Goal: Task Accomplishment & Management: Manage account settings

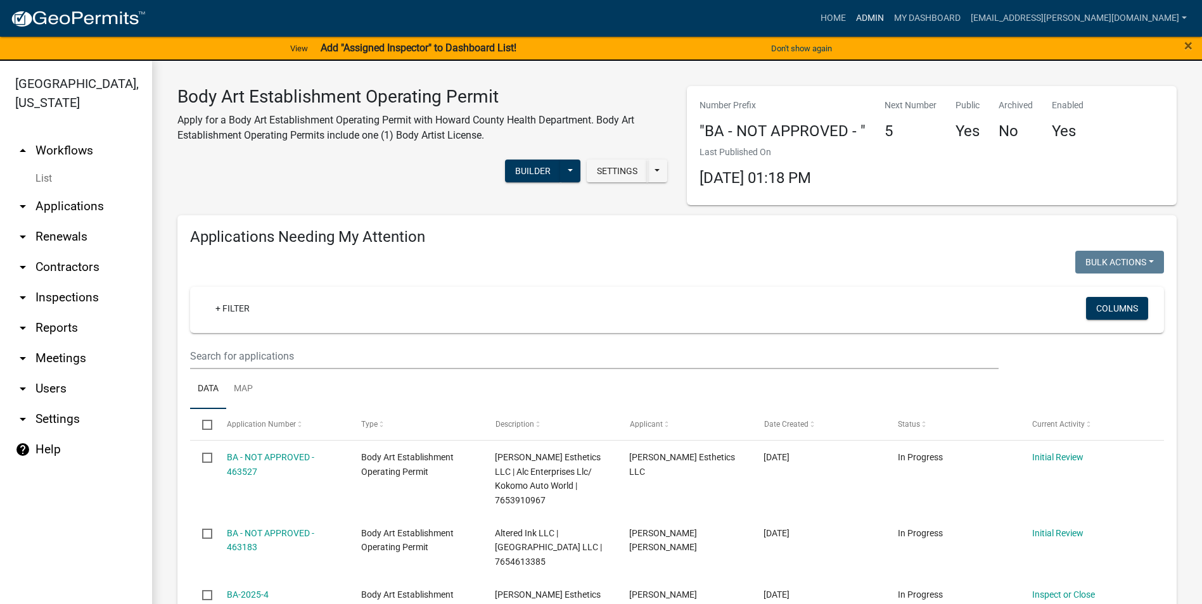
click at [889, 15] on link "Admin" at bounding box center [870, 18] width 38 height 24
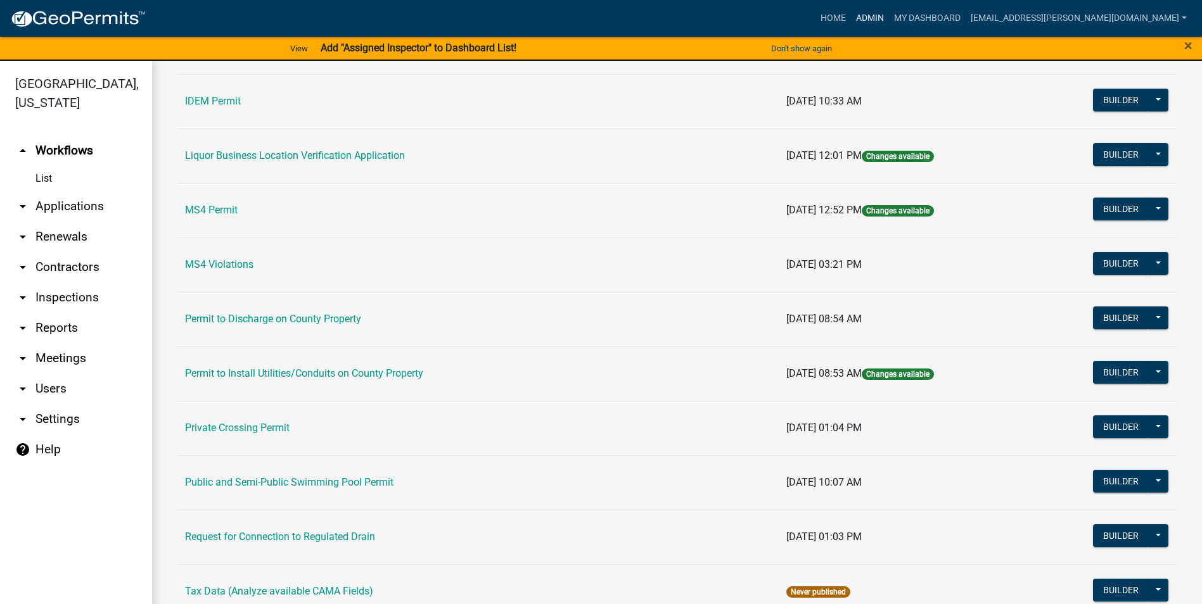
scroll to position [1021, 0]
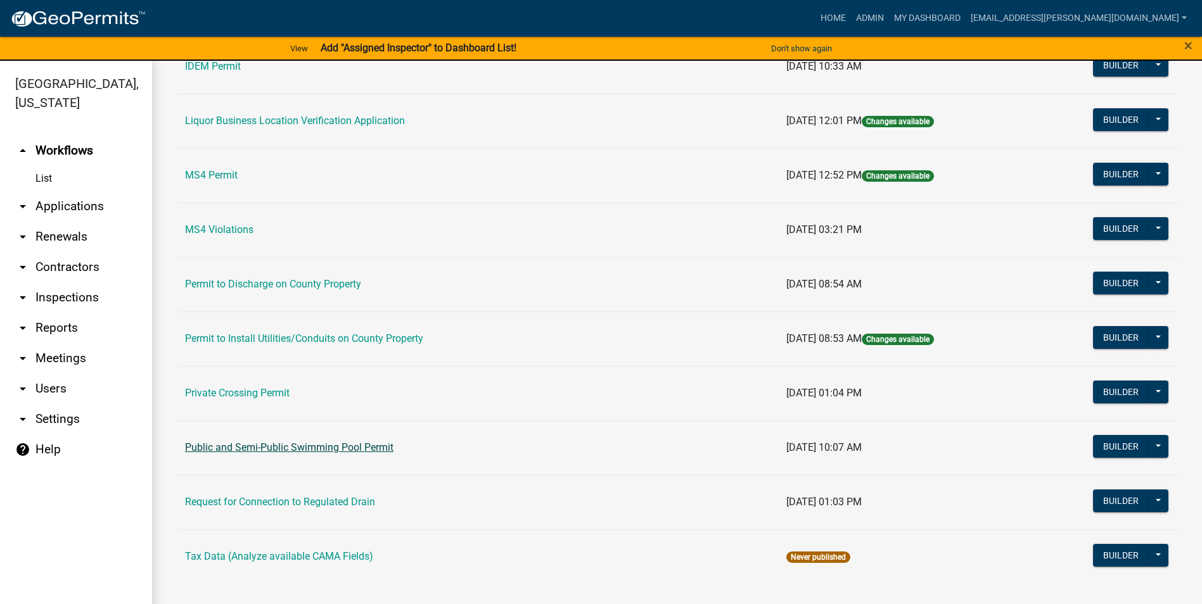
click at [369, 451] on link "Public and Semi-Public Swimming Pool Permit" at bounding box center [289, 448] width 208 height 12
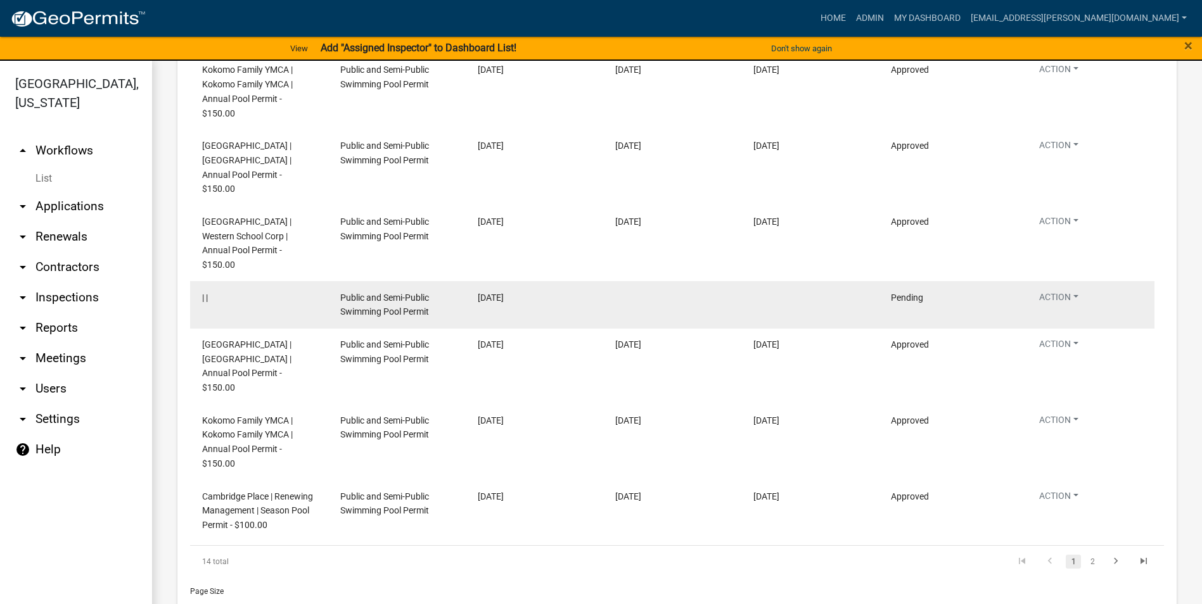
scroll to position [2562, 0]
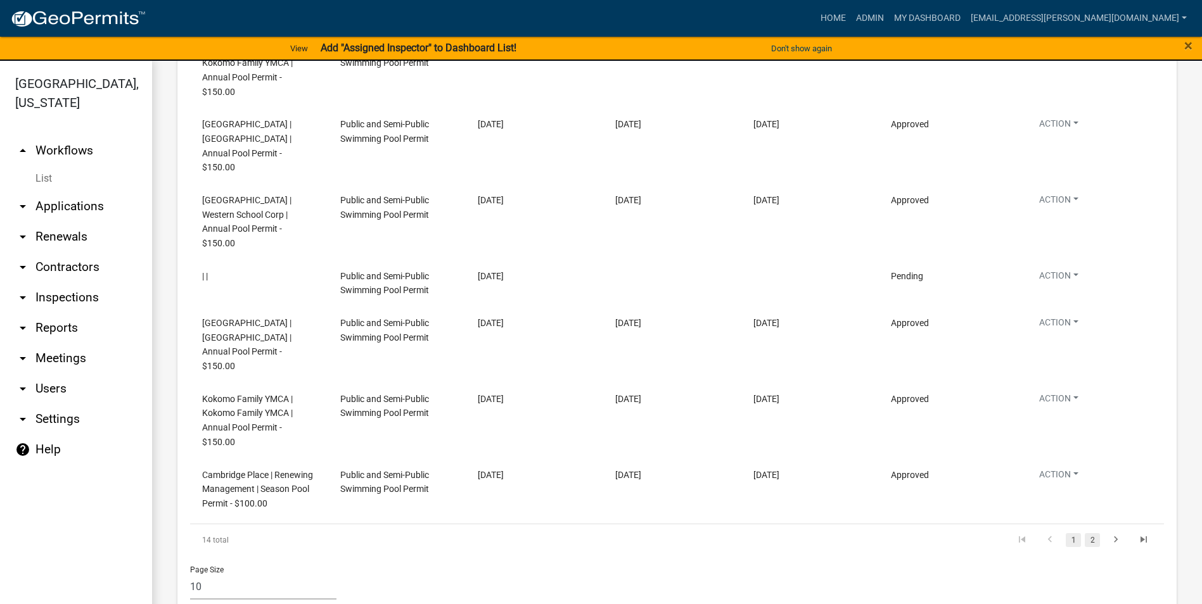
click at [1085, 534] on link "2" at bounding box center [1092, 541] width 15 height 14
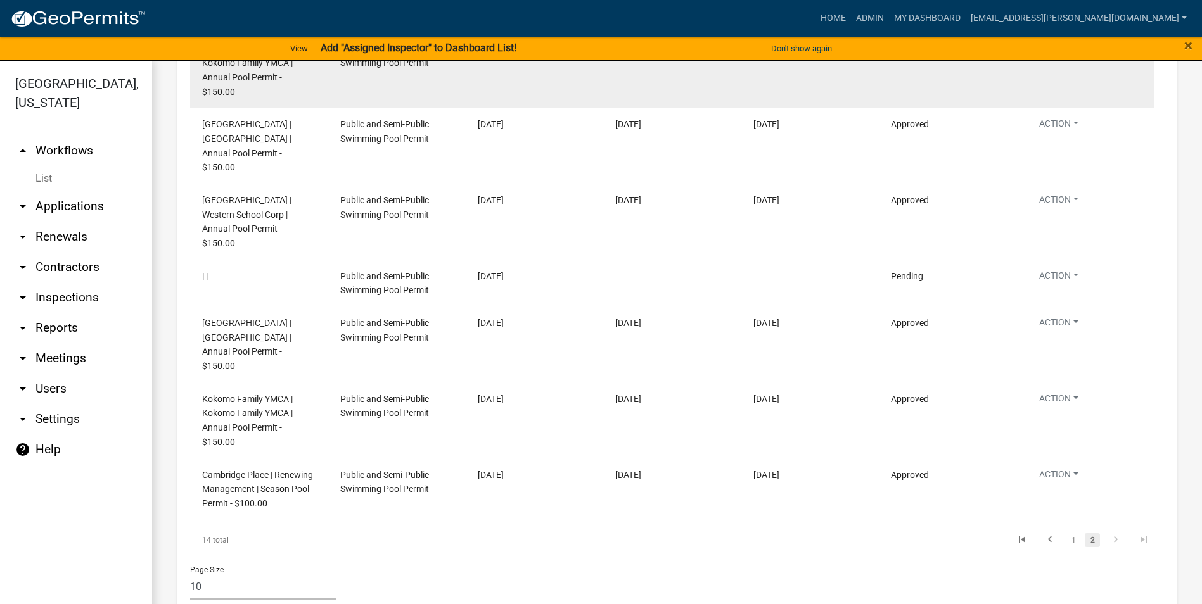
scroll to position [2149, 0]
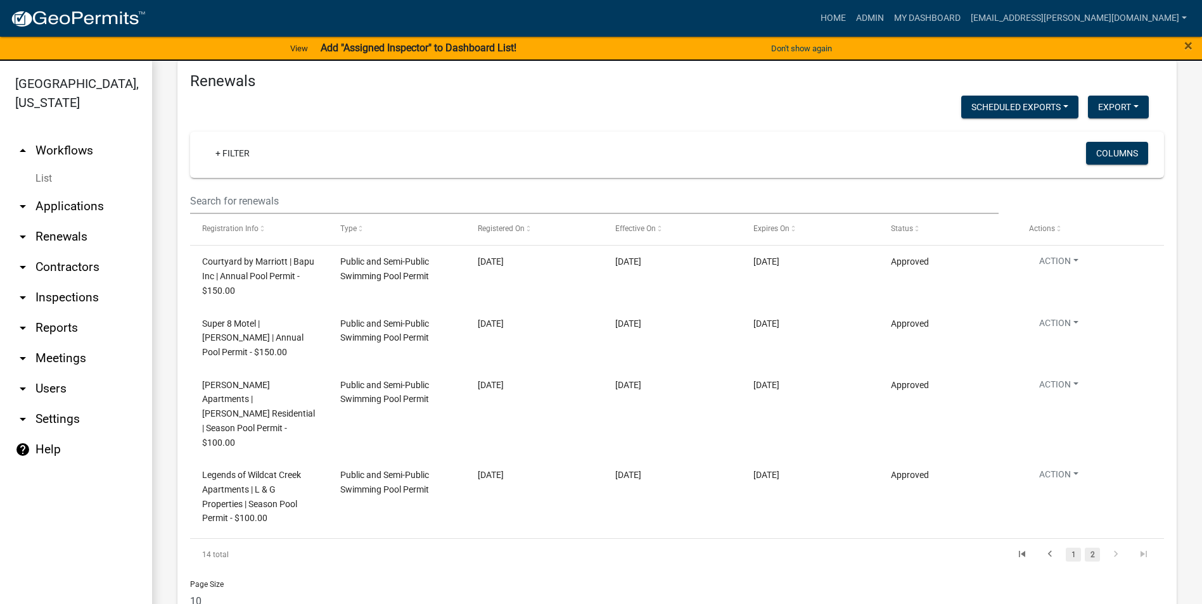
click at [1068, 548] on link "1" at bounding box center [1073, 555] width 15 height 14
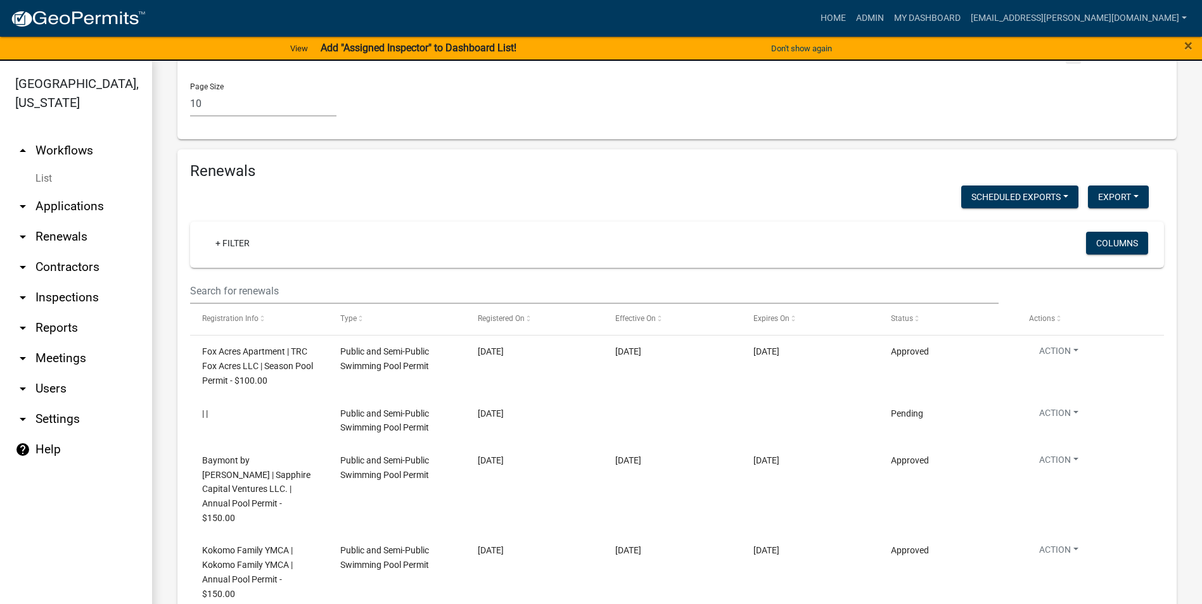
scroll to position [2245, 0]
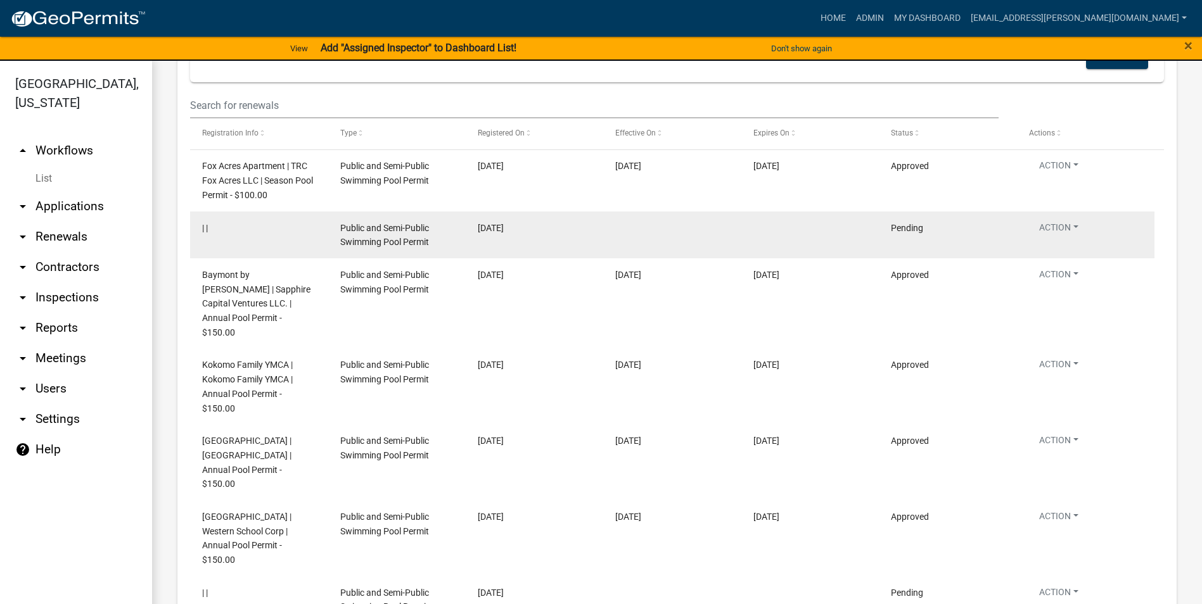
click at [418, 221] on div "Public and Semi-Public Swimming Pool Permit" at bounding box center [396, 235] width 113 height 29
click at [207, 223] on span "| |" at bounding box center [205, 228] width 6 height 10
click at [380, 223] on span "Public and Semi-Public Swimming Pool Permit" at bounding box center [384, 235] width 89 height 25
click at [827, 212] on datatable-body-cell at bounding box center [809, 235] width 137 height 47
click at [914, 223] on span "Pending" at bounding box center [907, 228] width 32 height 10
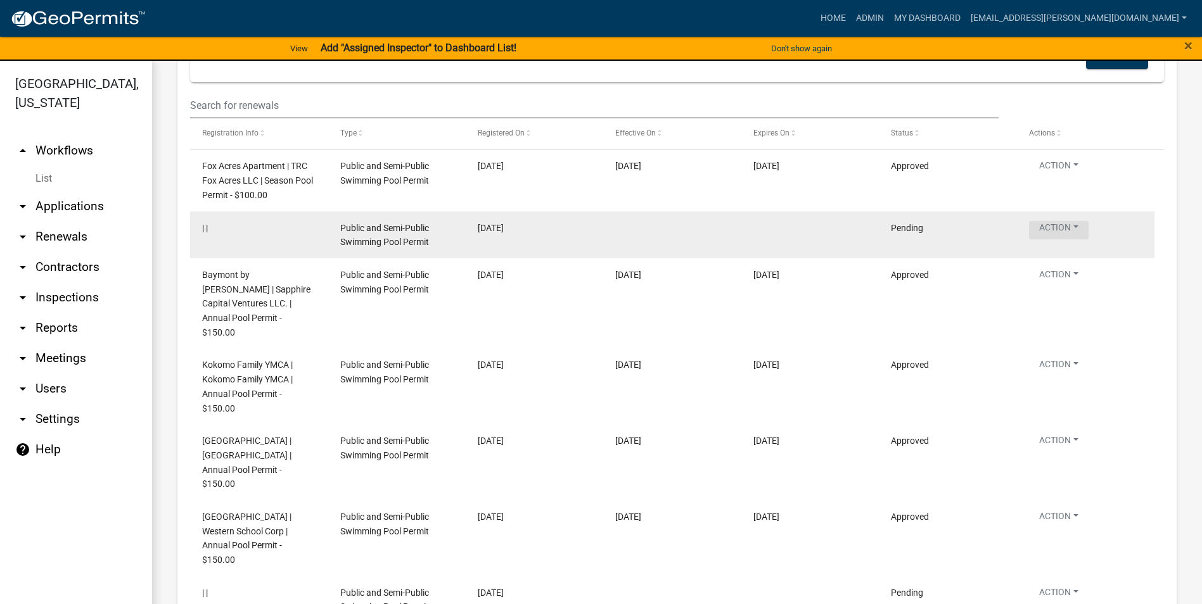
click at [1085, 221] on button "Action" at bounding box center [1059, 230] width 60 height 18
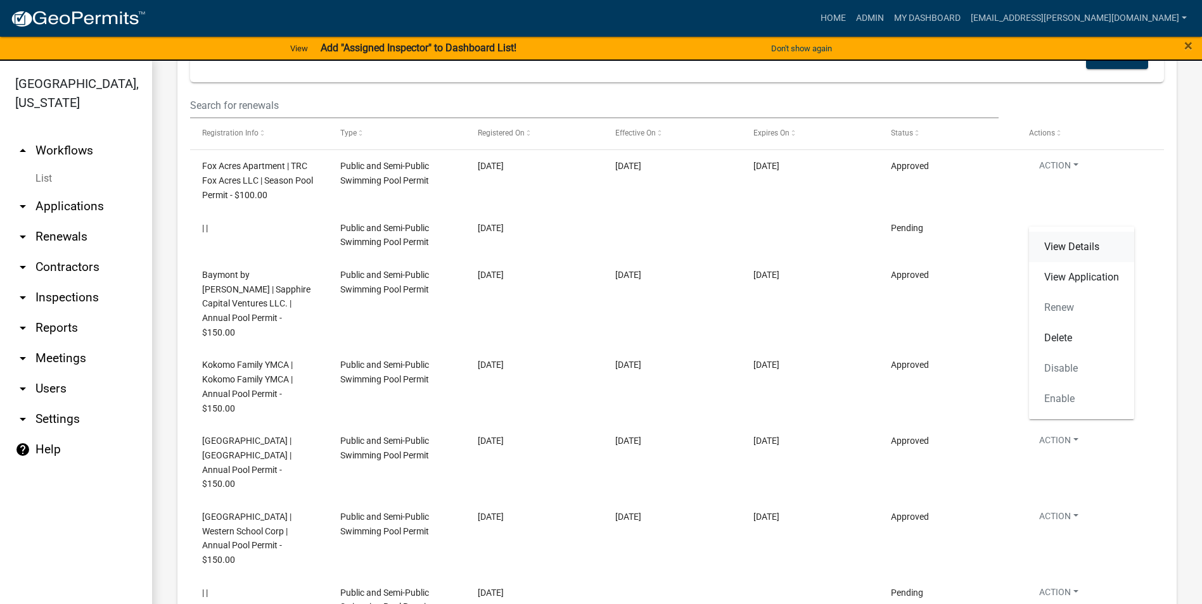
click at [1086, 245] on link "View Details" at bounding box center [1081, 247] width 105 height 30
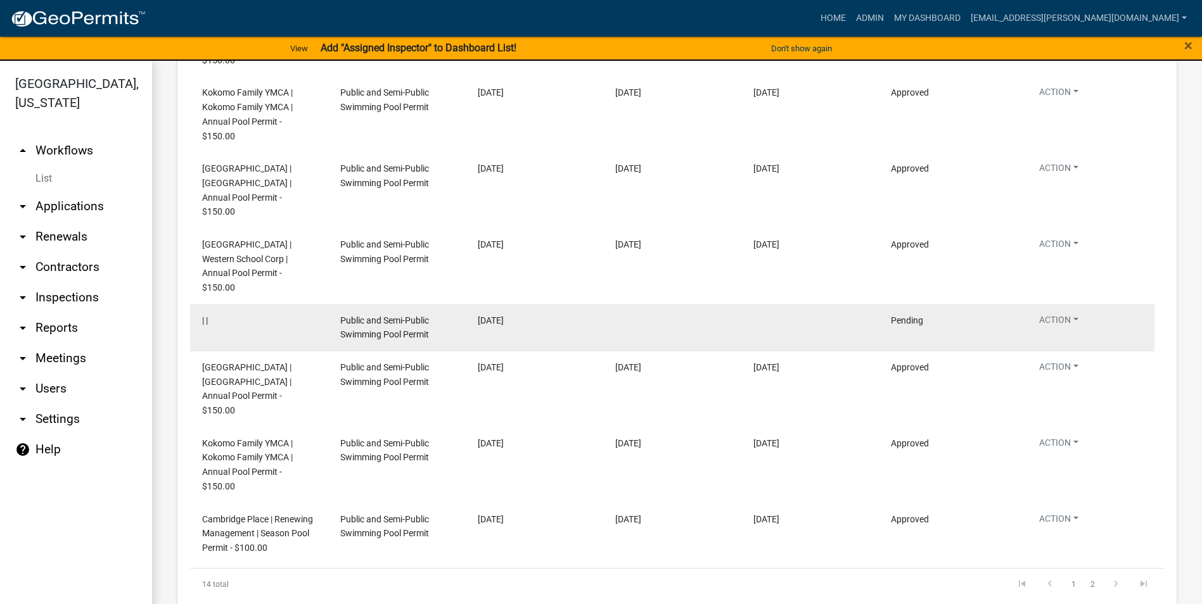
scroll to position [2562, 0]
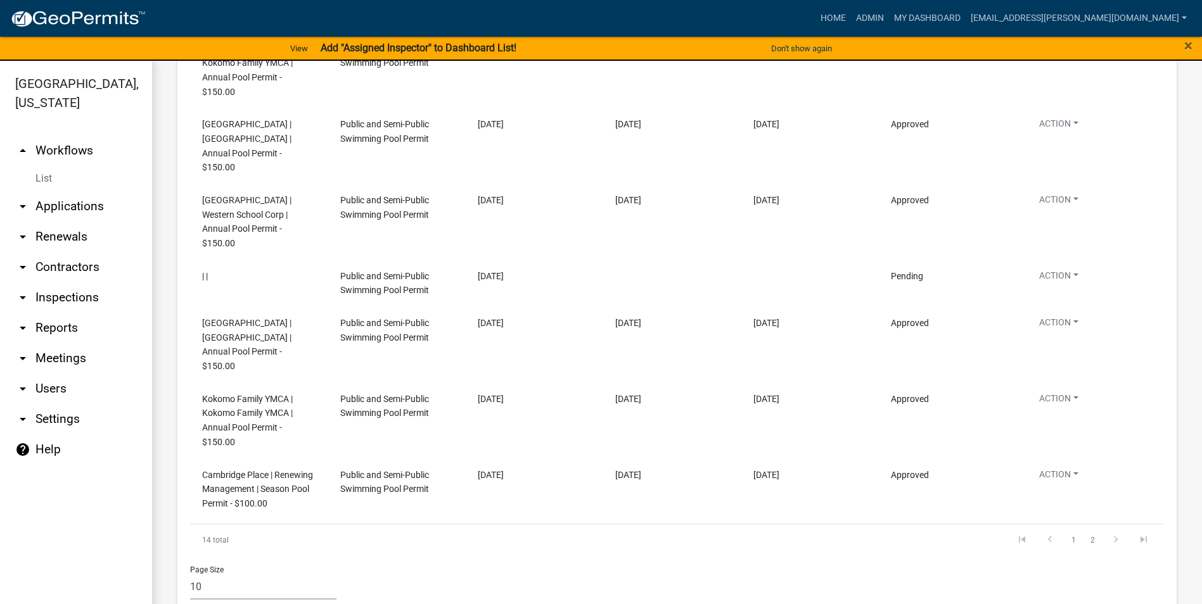
click at [23, 267] on icon "arrow_drop_down" at bounding box center [22, 267] width 15 height 15
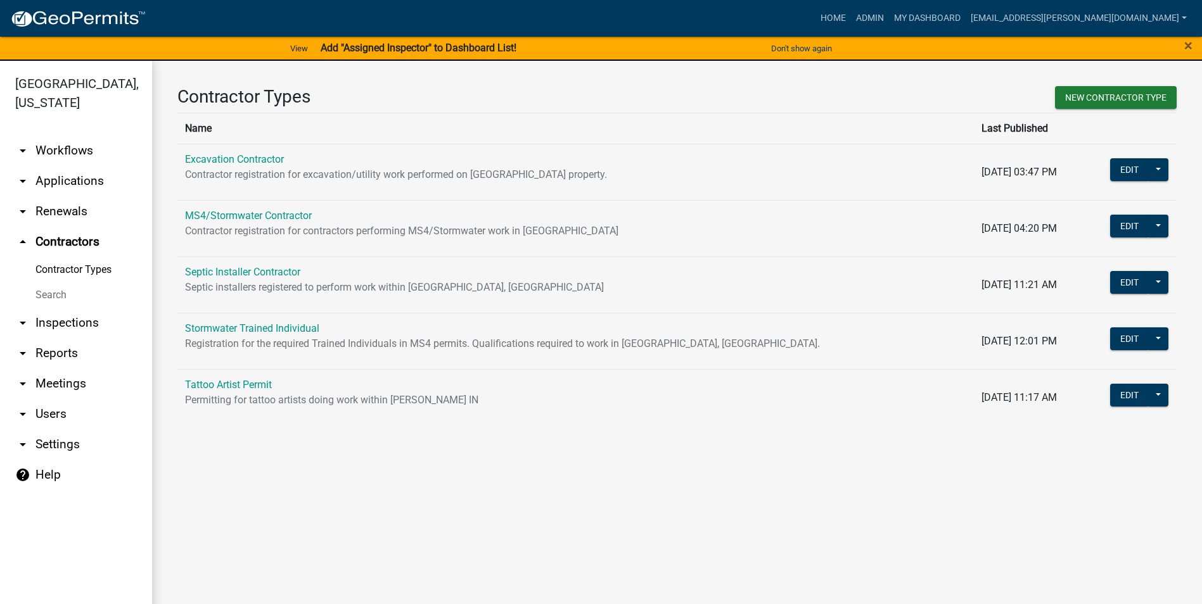
click at [19, 321] on icon "arrow_drop_down" at bounding box center [22, 323] width 15 height 15
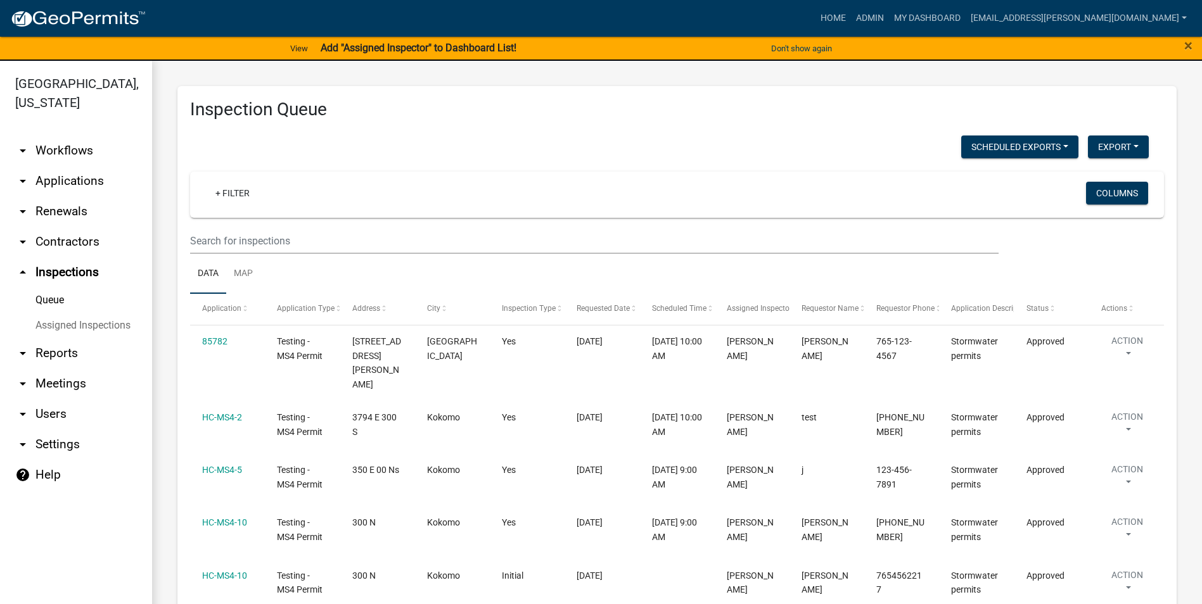
click at [23, 348] on icon "arrow_drop_down" at bounding box center [22, 353] width 15 height 15
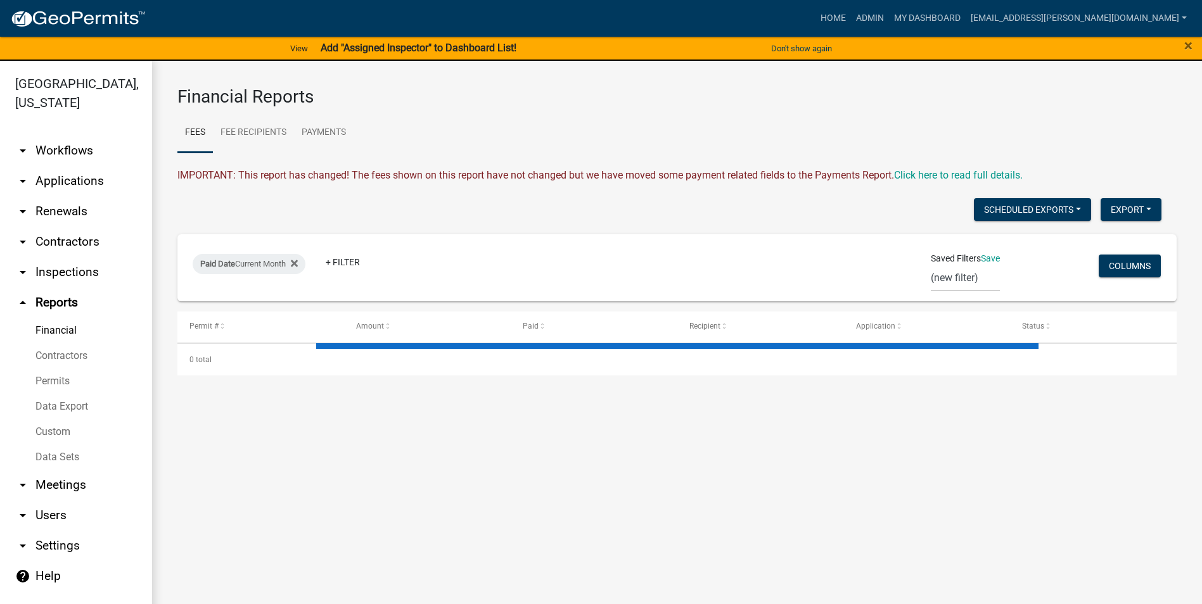
click at [29, 214] on icon "arrow_drop_down" at bounding box center [22, 211] width 15 height 15
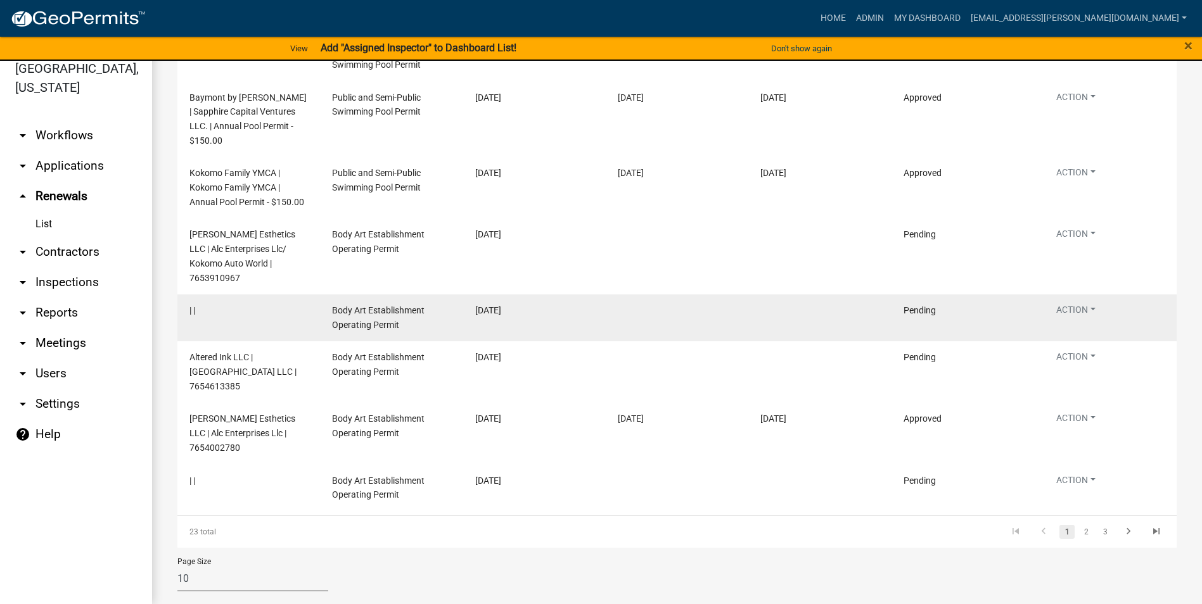
scroll to position [331, 0]
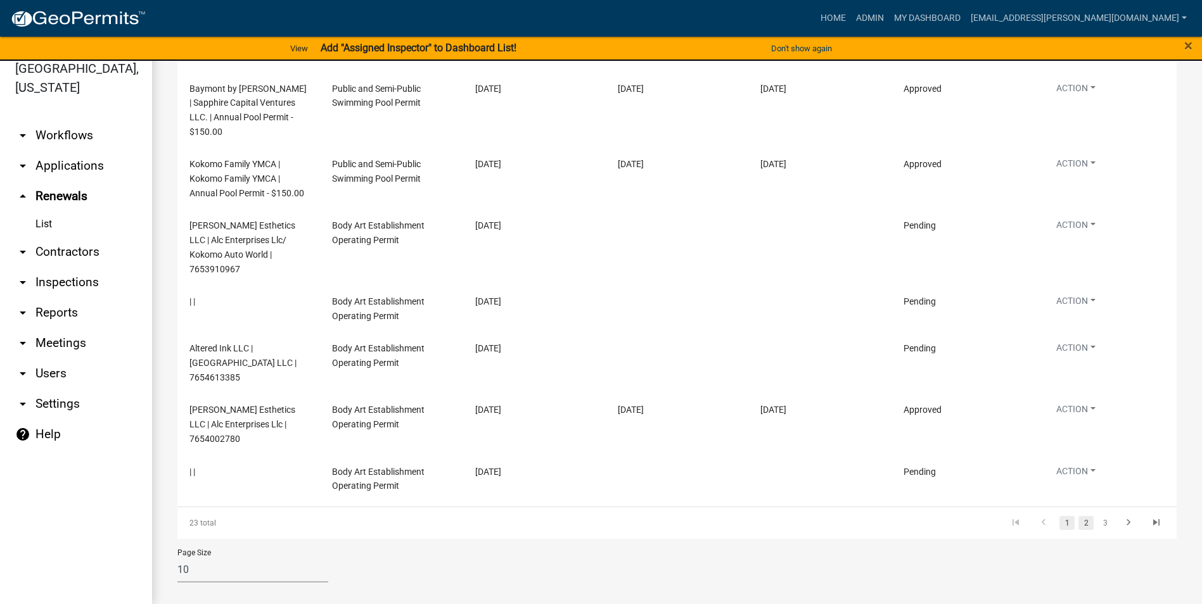
click at [1078, 516] on link "2" at bounding box center [1085, 523] width 15 height 14
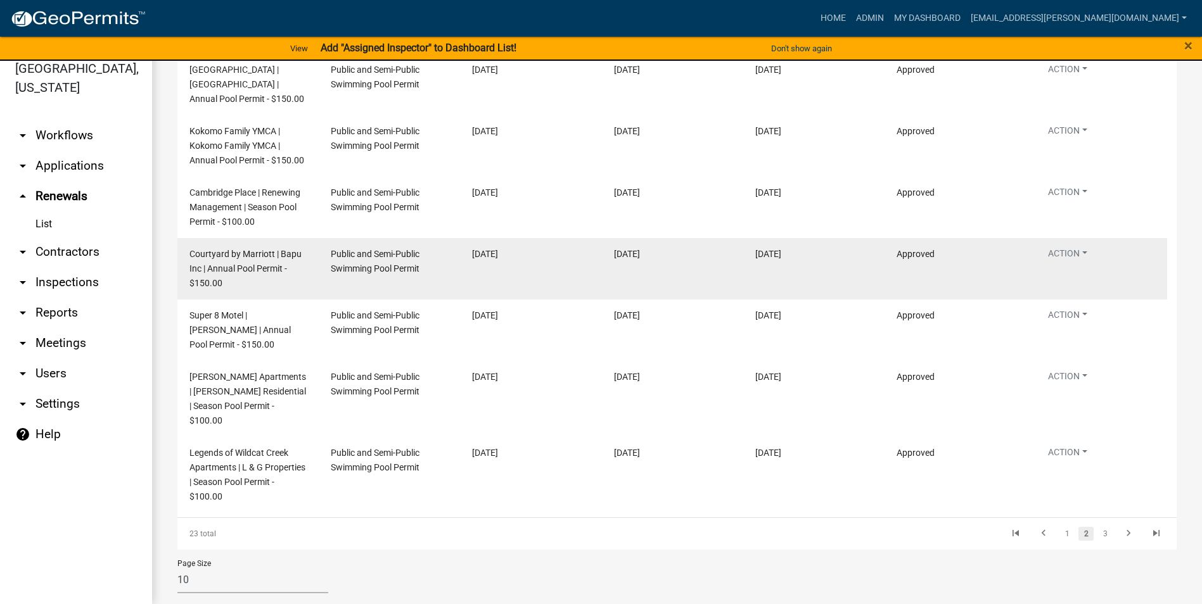
scroll to position [374, 0]
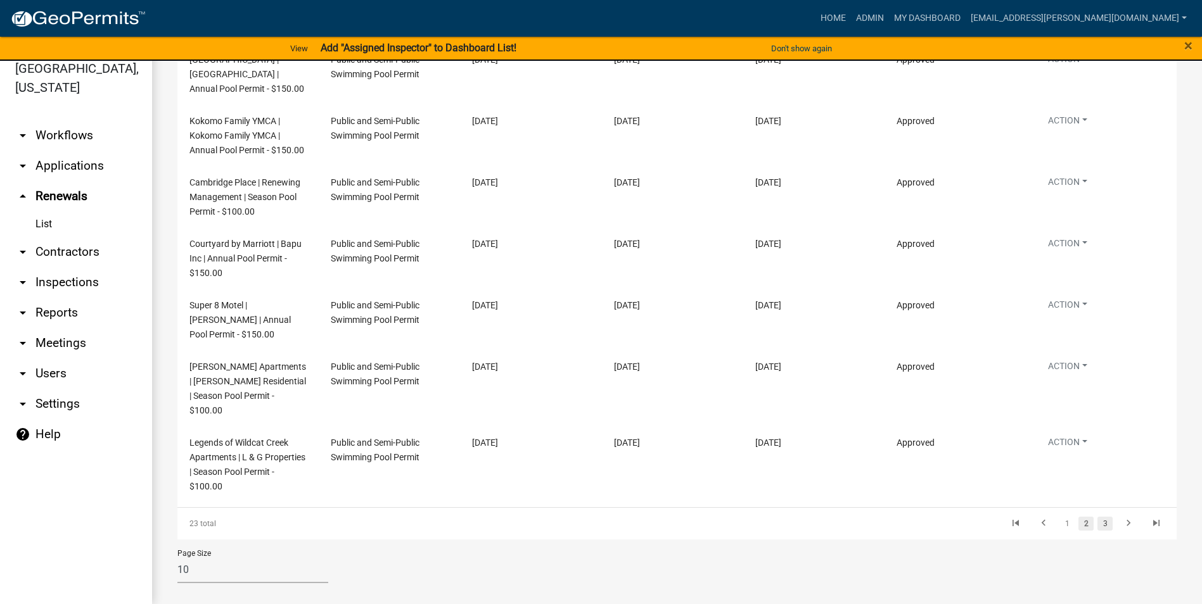
click at [1097, 517] on link "3" at bounding box center [1104, 524] width 15 height 14
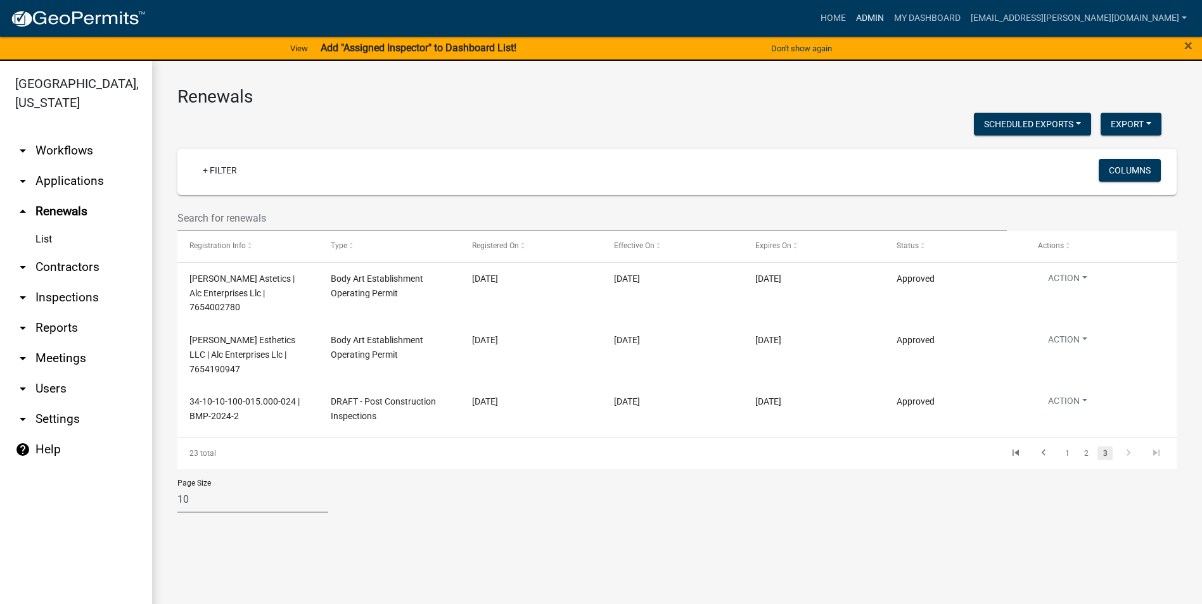
click at [889, 16] on link "Admin" at bounding box center [870, 18] width 38 height 24
